Goal: Transaction & Acquisition: Book appointment/travel/reservation

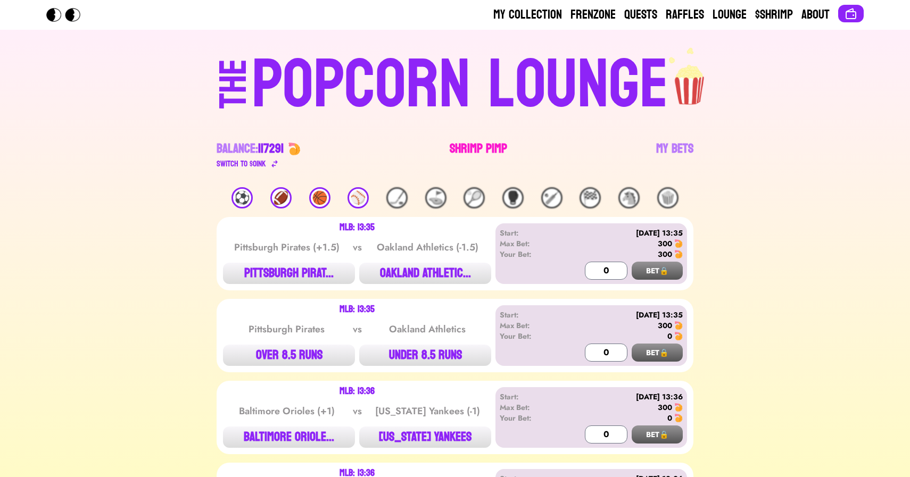
click at [472, 149] on link "Shrimp Pimp" at bounding box center [478, 156] width 57 height 30
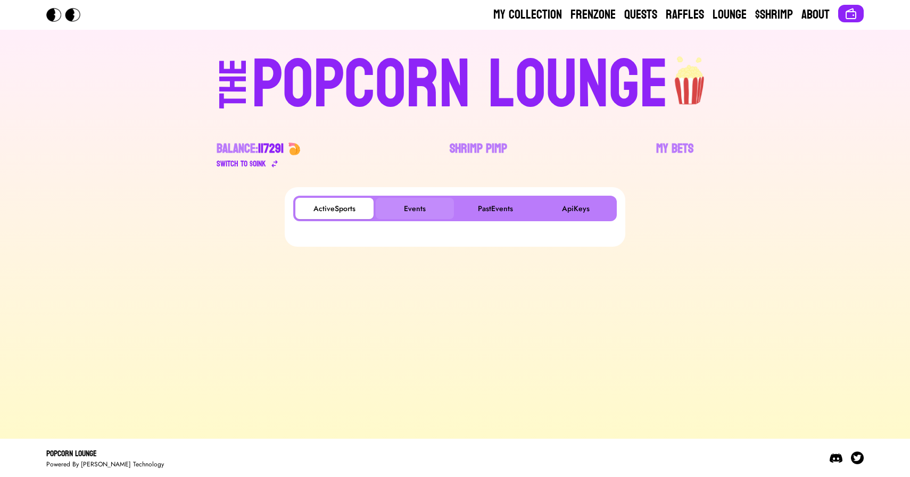
click at [408, 209] on button "Events" at bounding box center [415, 208] width 78 height 21
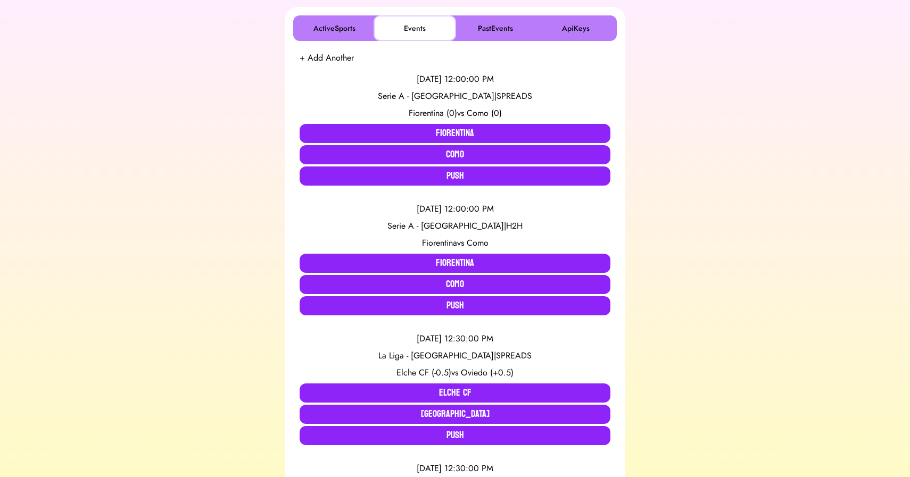
scroll to position [194, 0]
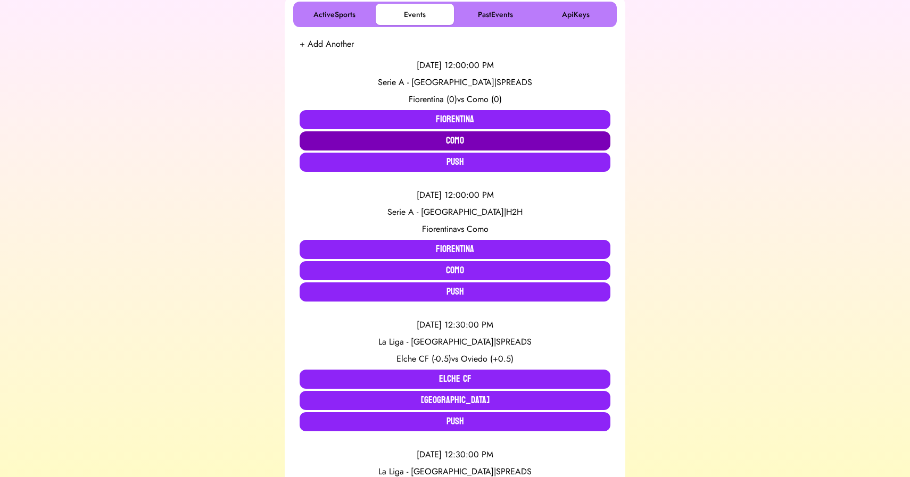
click at [416, 141] on button "Como" at bounding box center [455, 140] width 311 height 19
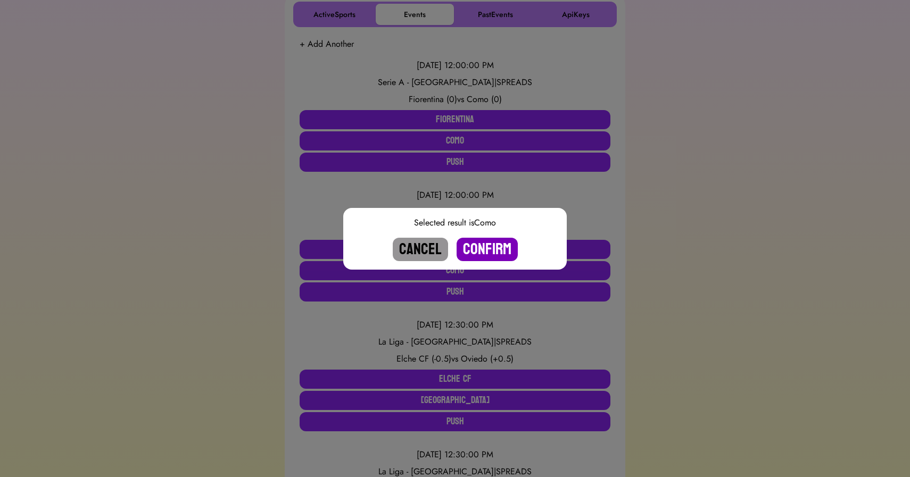
click at [477, 246] on button "Confirm" at bounding box center [487, 249] width 61 height 23
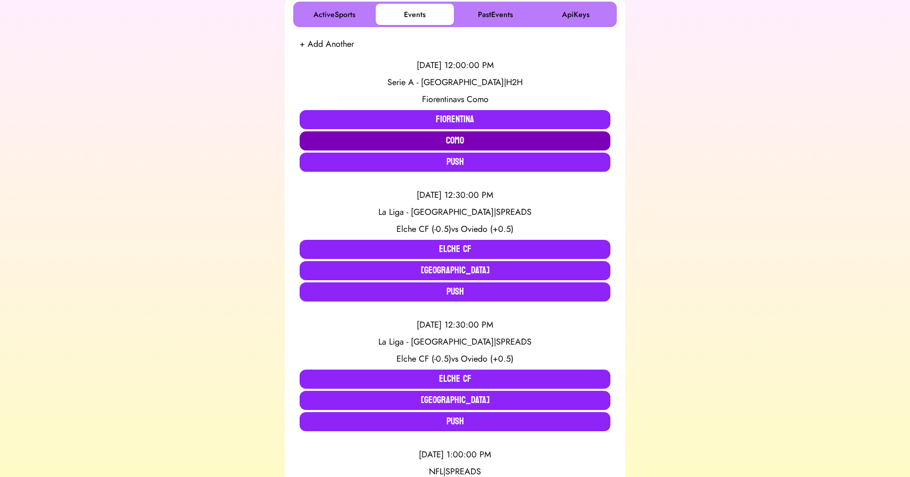
click at [450, 143] on button "Como" at bounding box center [455, 140] width 311 height 19
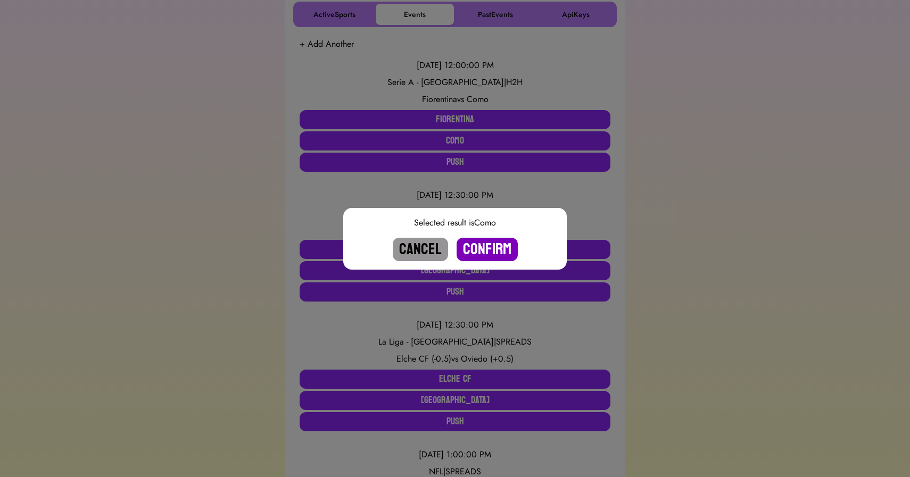
click at [488, 250] on button "Confirm" at bounding box center [487, 249] width 61 height 23
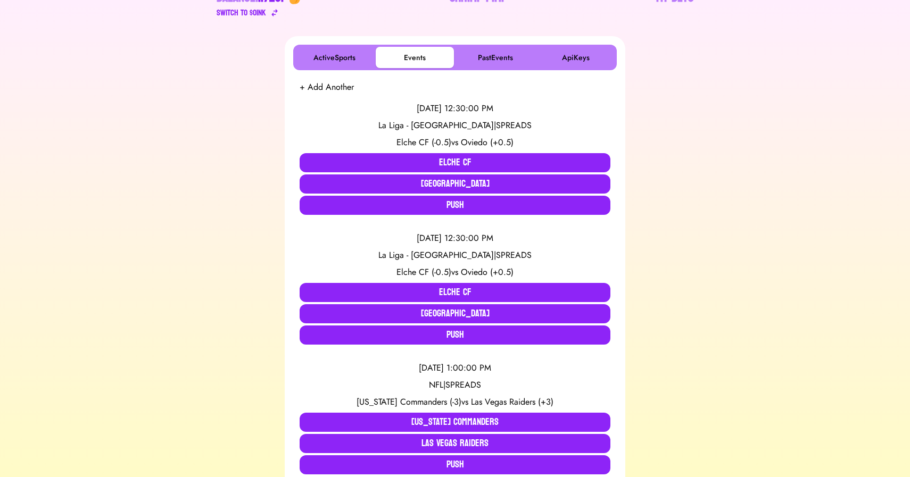
scroll to position [152, 0]
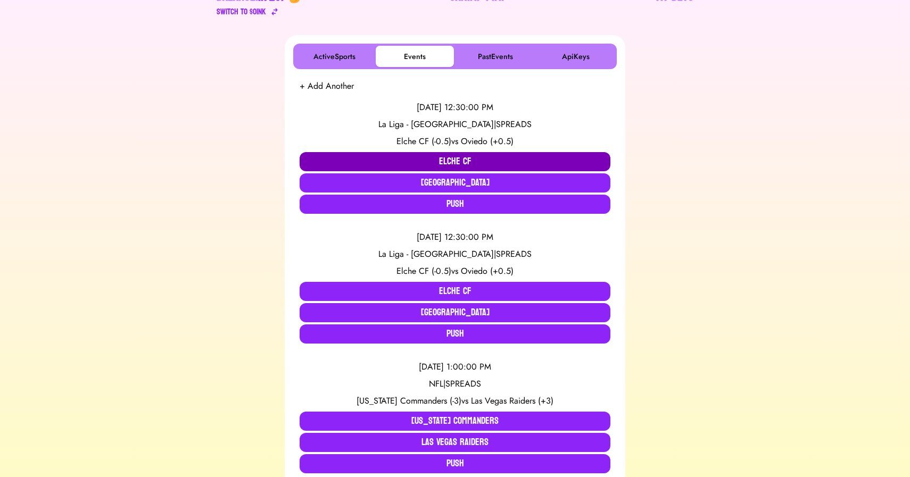
click at [348, 156] on button "Elche CF" at bounding box center [455, 161] width 311 height 19
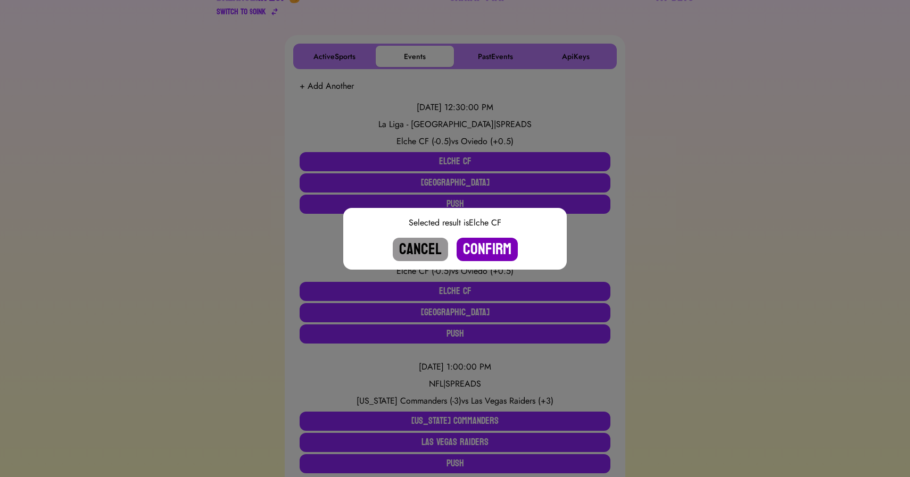
click at [481, 247] on button "Confirm" at bounding box center [487, 249] width 61 height 23
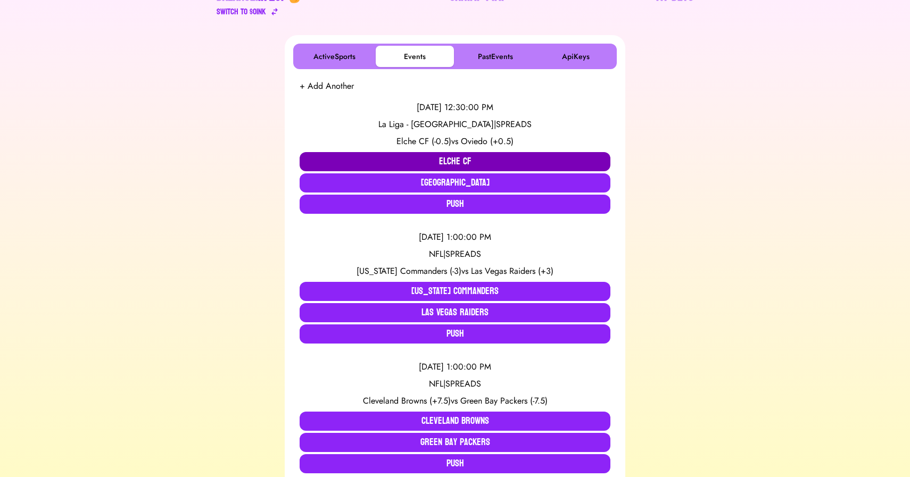
click at [444, 162] on button "Elche CF" at bounding box center [455, 161] width 311 height 19
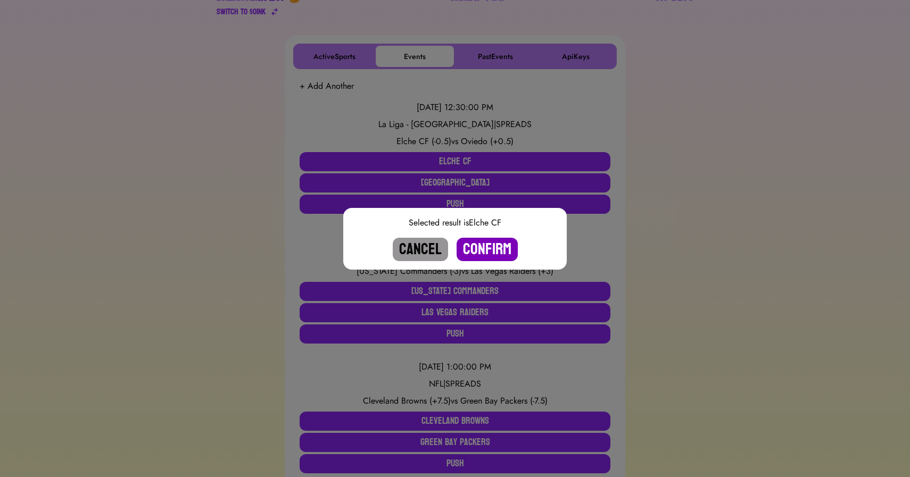
click at [493, 257] on button "Confirm" at bounding box center [487, 249] width 61 height 23
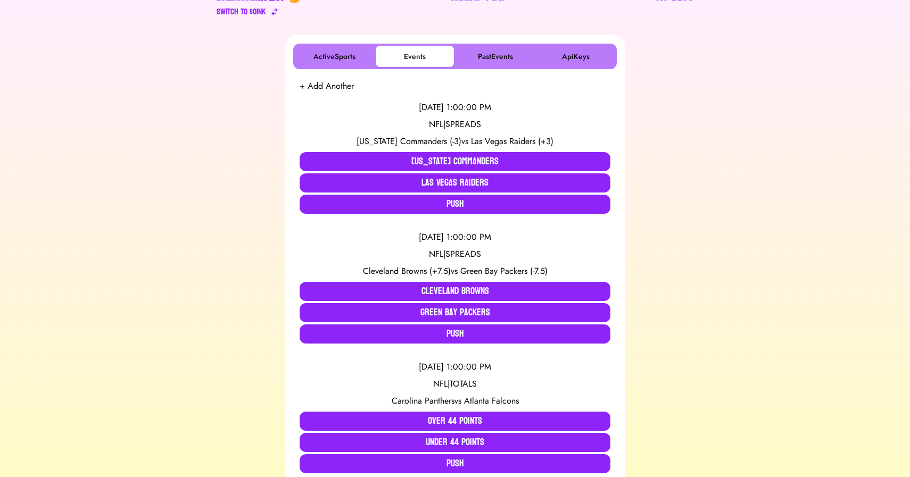
scroll to position [1, 0]
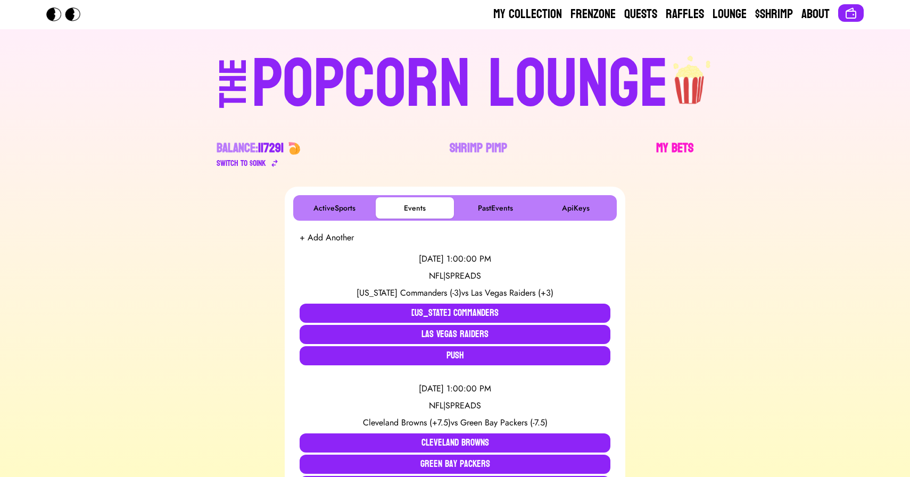
click at [670, 142] on link "My Bets" at bounding box center [674, 155] width 37 height 30
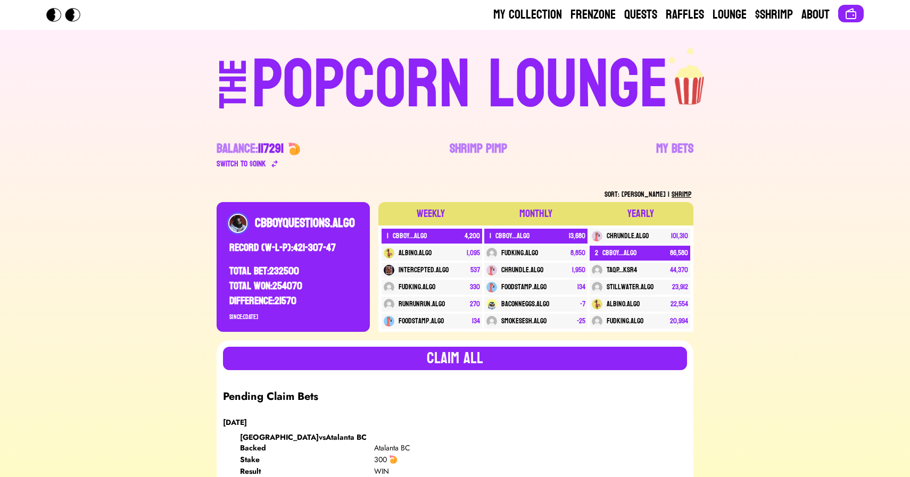
click at [414, 113] on div "POPCORN LOUNGE" at bounding box center [460, 85] width 417 height 68
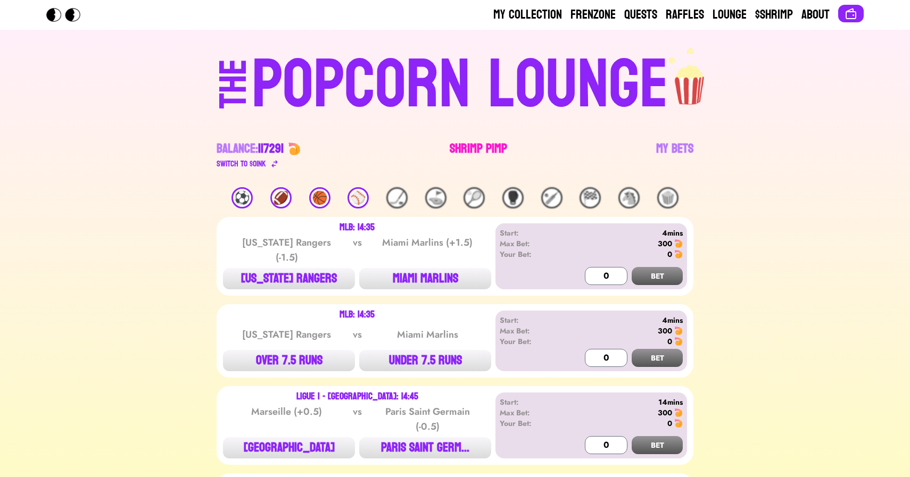
click at [463, 150] on link "Shrimp Pimp" at bounding box center [478, 156] width 57 height 30
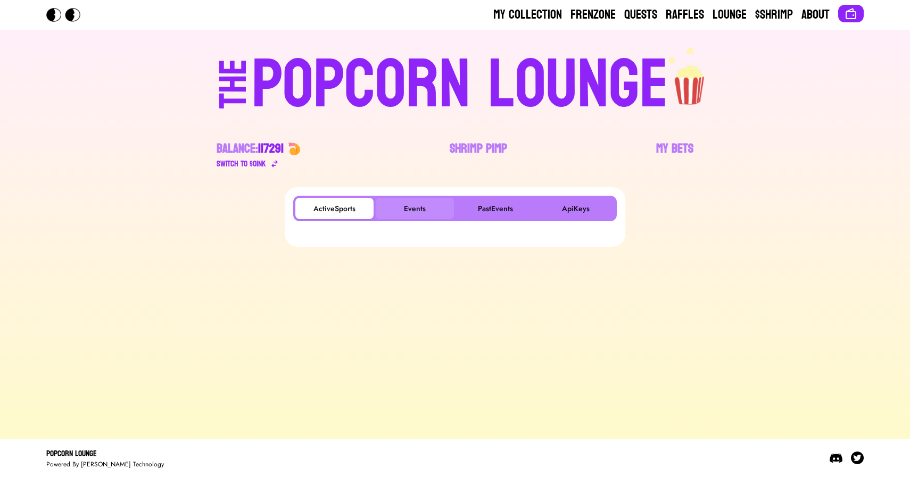
click at [410, 207] on button "Events" at bounding box center [415, 208] width 78 height 21
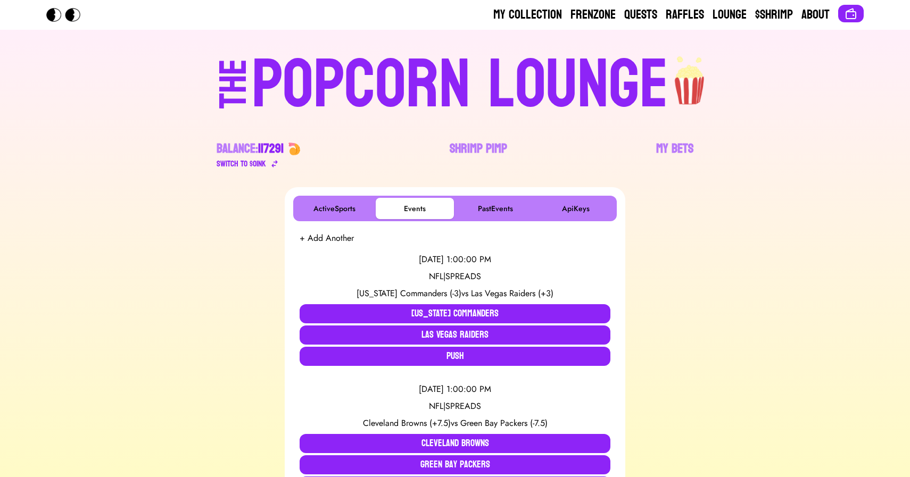
click at [412, 69] on div "POPCORN LOUNGE" at bounding box center [460, 85] width 417 height 68
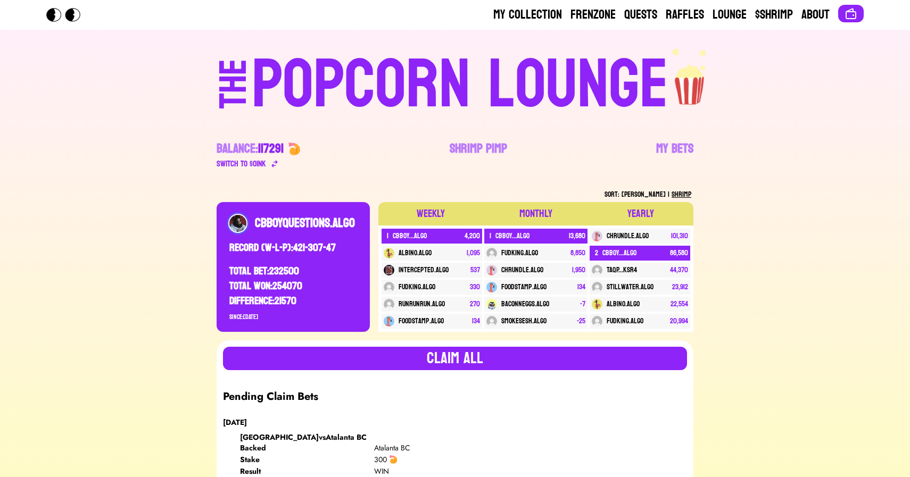
scroll to position [16530, 0]
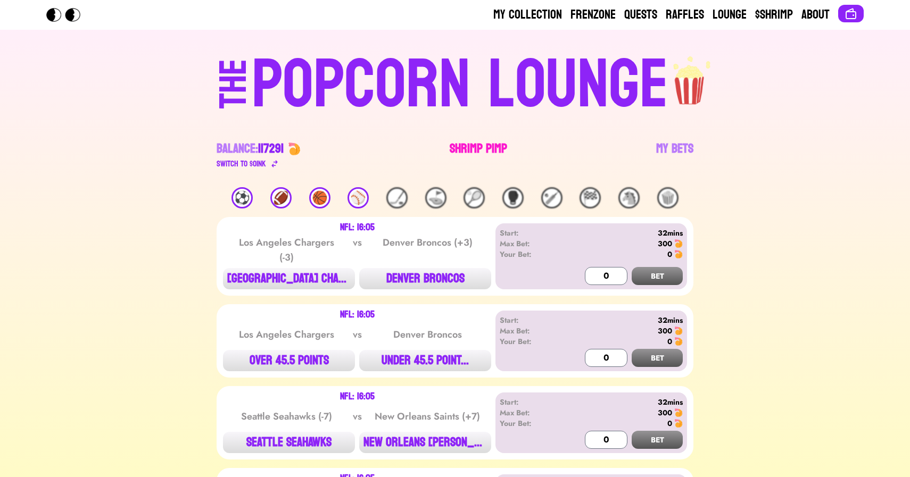
click at [481, 146] on link "Shrimp Pimp" at bounding box center [478, 156] width 57 height 30
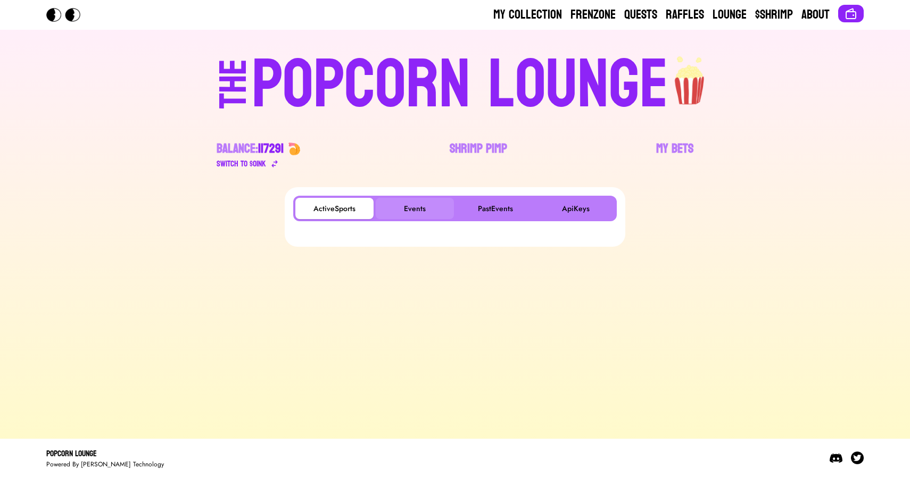
click at [422, 213] on button "Events" at bounding box center [415, 208] width 78 height 21
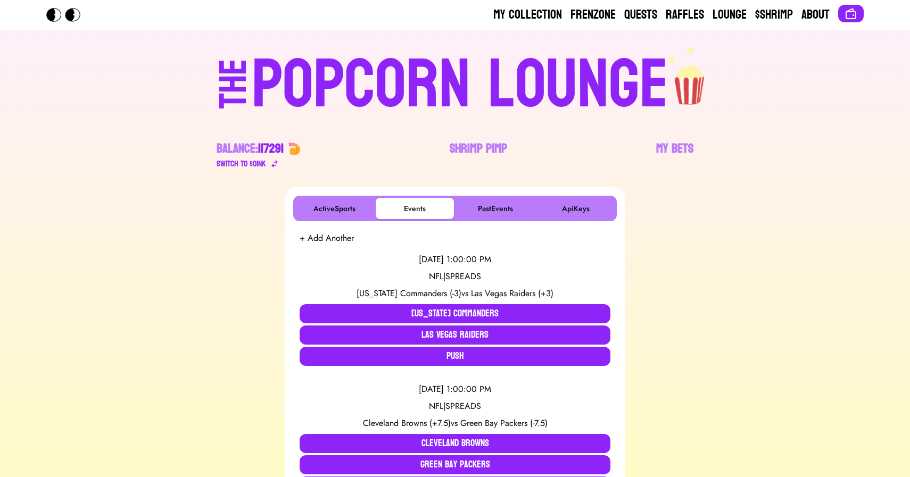
scroll to position [2393, 0]
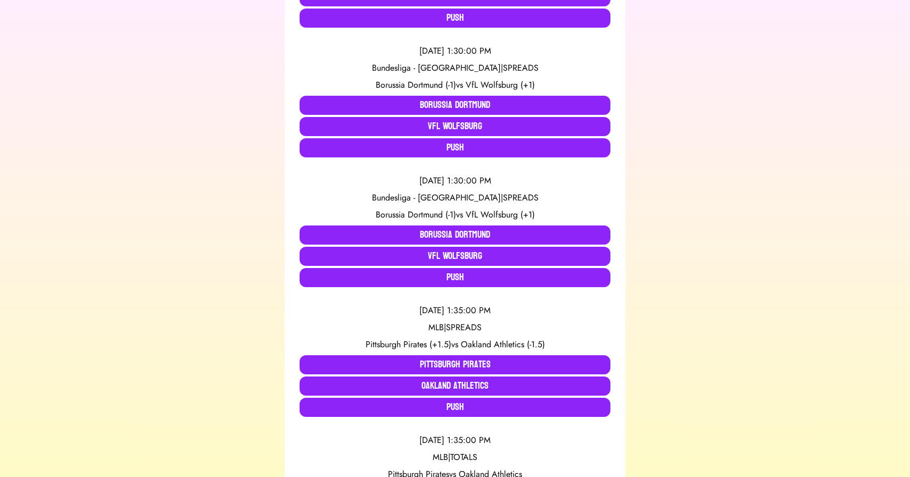
scroll to position [2549, 0]
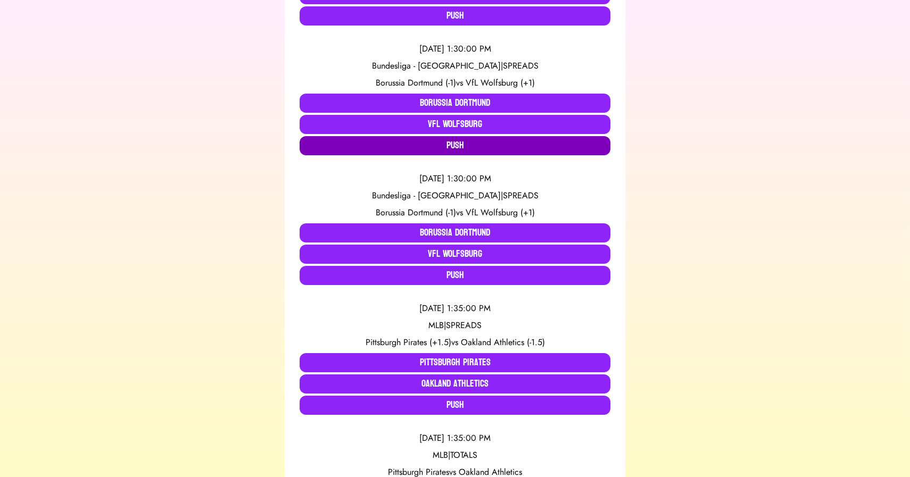
click at [459, 149] on button "Push" at bounding box center [455, 145] width 311 height 19
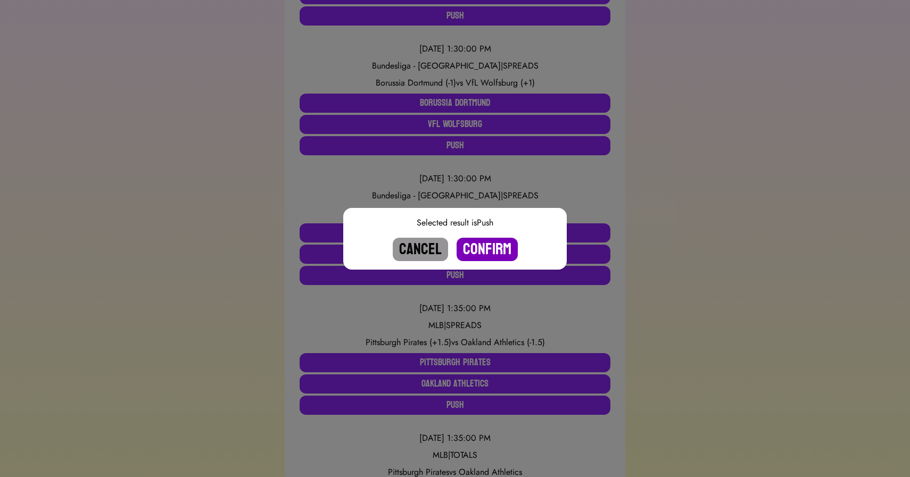
click at [478, 248] on button "Confirm" at bounding box center [487, 249] width 61 height 23
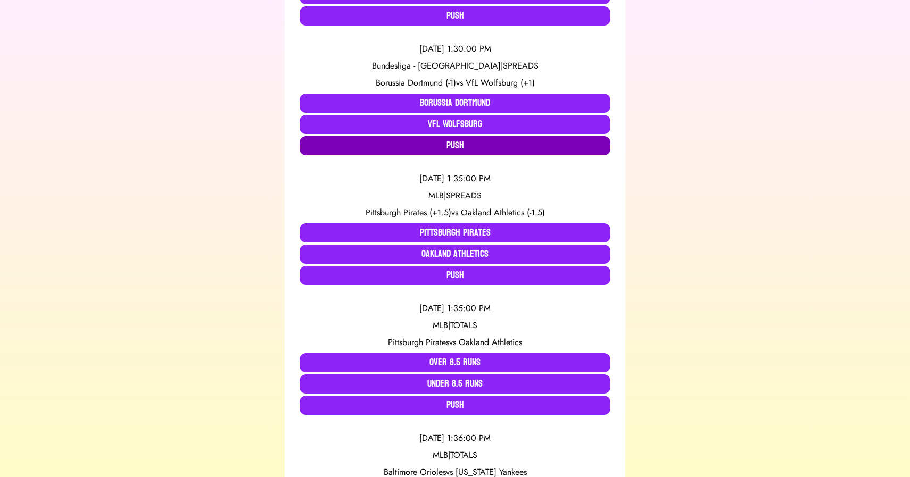
click at [442, 148] on button "Push" at bounding box center [455, 145] width 311 height 19
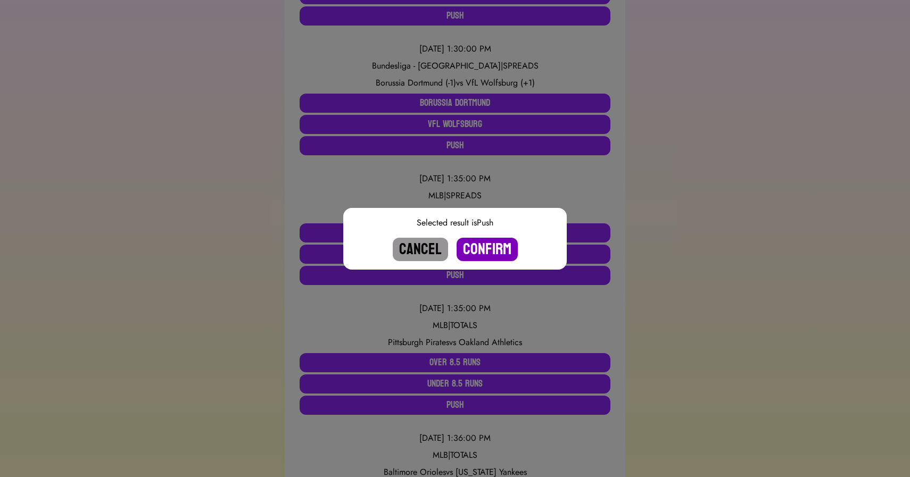
click at [489, 251] on button "Confirm" at bounding box center [487, 249] width 61 height 23
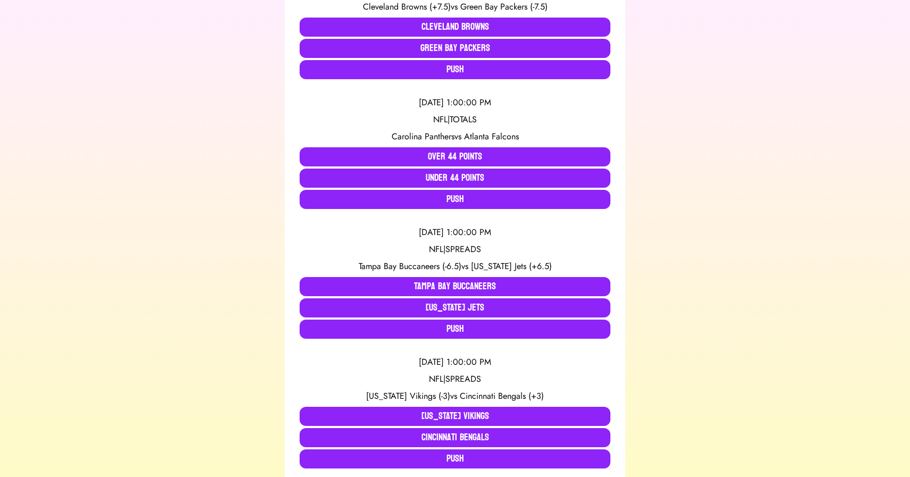
scroll to position [0, 0]
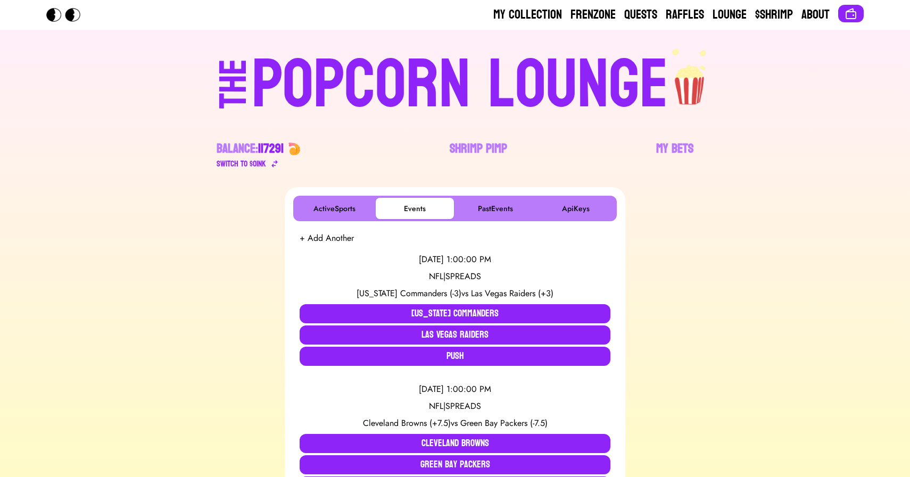
click at [473, 86] on div "POPCORN LOUNGE" at bounding box center [460, 85] width 417 height 68
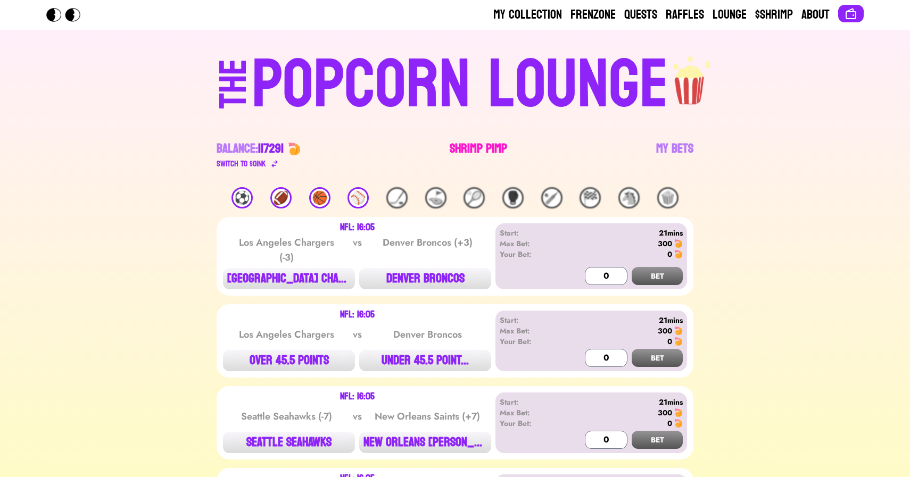
click at [482, 149] on link "Shrimp Pimp" at bounding box center [478, 156] width 57 height 30
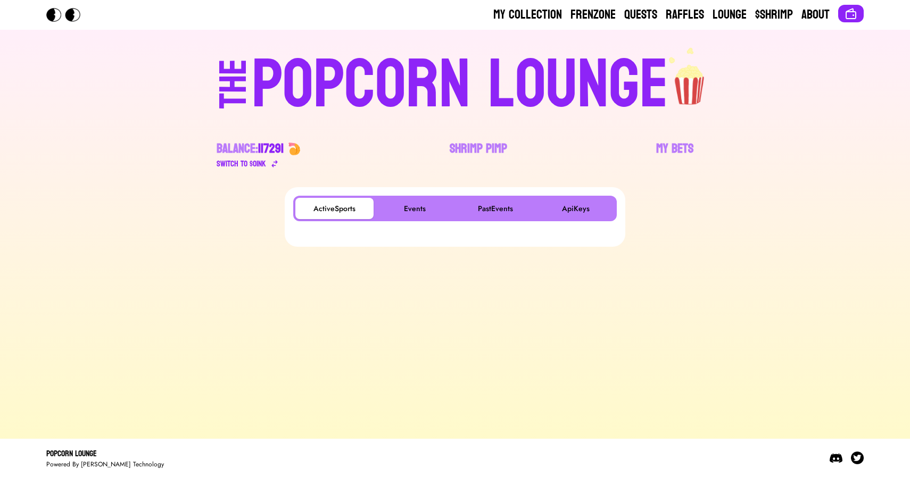
click at [183, 452] on div "Popcorn Lounge Powered By [PERSON_NAME] Technology" at bounding box center [455, 458] width 818 height 21
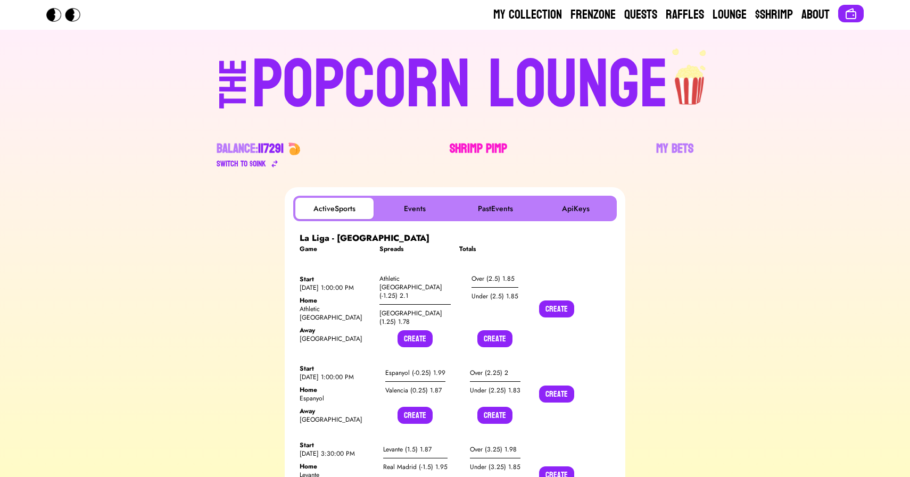
click at [469, 143] on link "Shrimp Pimp" at bounding box center [478, 156] width 57 height 30
click at [414, 203] on button "Events" at bounding box center [415, 208] width 78 height 21
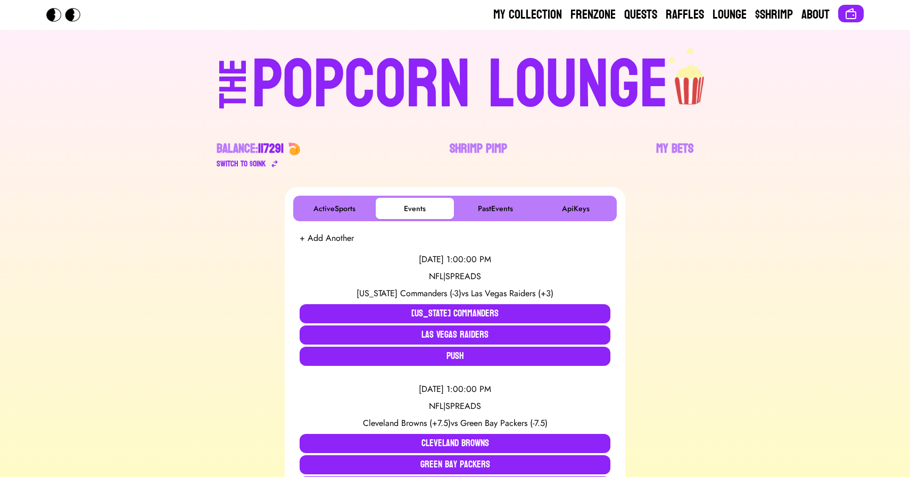
click at [412, 78] on div "POPCORN LOUNGE" at bounding box center [460, 85] width 417 height 68
